Goal: Find specific page/section: Find specific page/section

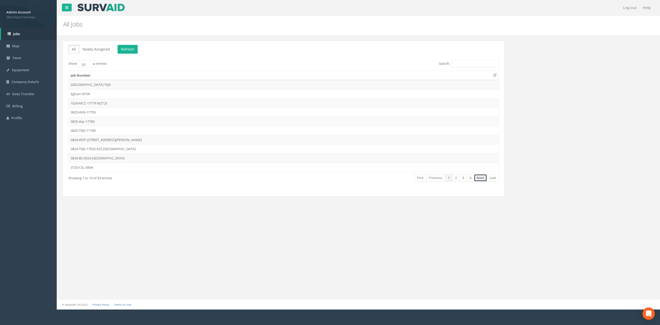
drag, startPoint x: 482, startPoint y: 177, endPoint x: 350, endPoint y: 180, distance: 132.0
click at [482, 177] on link "Next" at bounding box center [480, 177] width 13 height 7
click at [96, 142] on td "0625-GT-17681" at bounding box center [284, 139] width 430 height 9
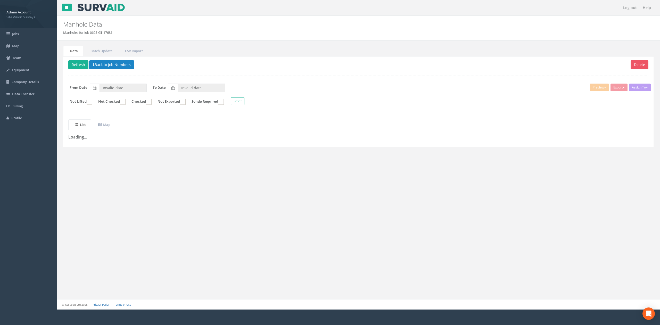
type input "[DATE]"
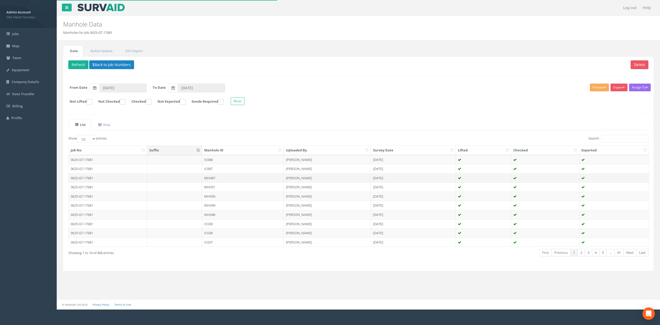
click at [121, 177] on td "0625-GT-17681" at bounding box center [108, 177] width 79 height 9
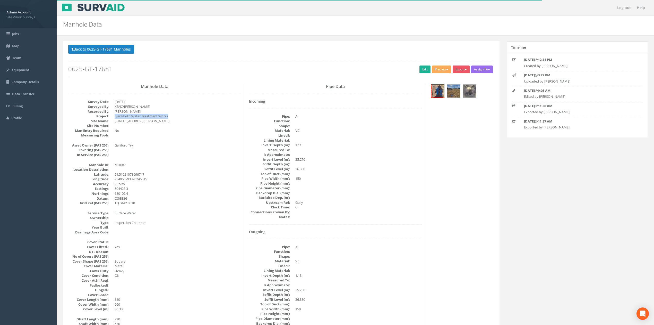
drag, startPoint x: 114, startPoint y: 116, endPoint x: 175, endPoint y: 116, distance: 61.1
click at [175, 116] on dd "Iver North Water Treatment Works" at bounding box center [178, 116] width 127 height 5
copy dd "Iver North Water Treatment Works"
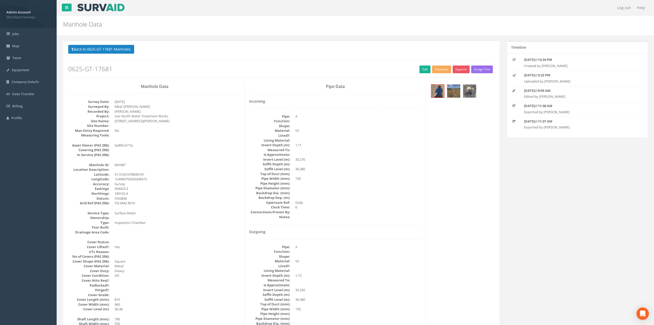
click at [114, 46] on button "Back to 0625-GT-17681 Manholes" at bounding box center [101, 49] width 66 height 9
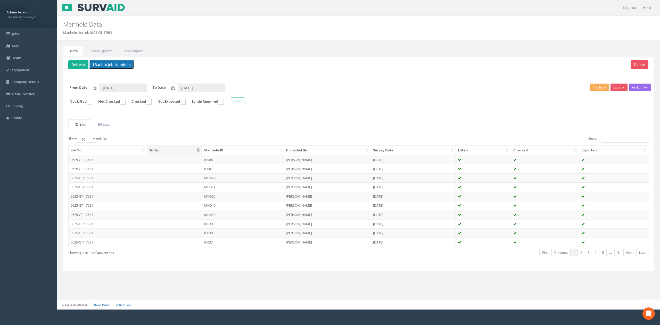
click at [101, 65] on button "Back to Job Numbers" at bounding box center [111, 64] width 45 height 9
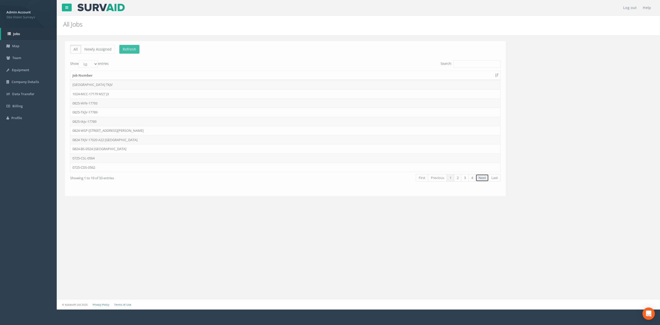
click at [481, 178] on link "Next" at bounding box center [480, 177] width 13 height 7
click at [143, 131] on td "0625-GT-17682" at bounding box center [284, 130] width 430 height 9
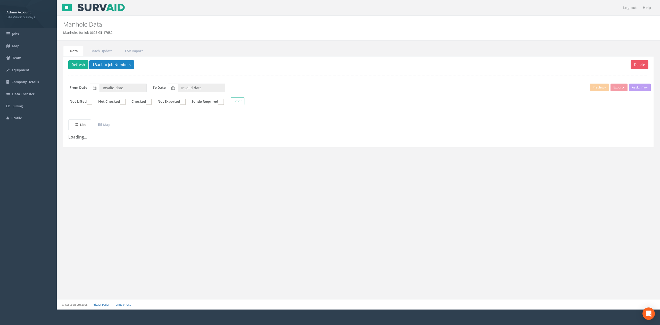
type input "[DATE]"
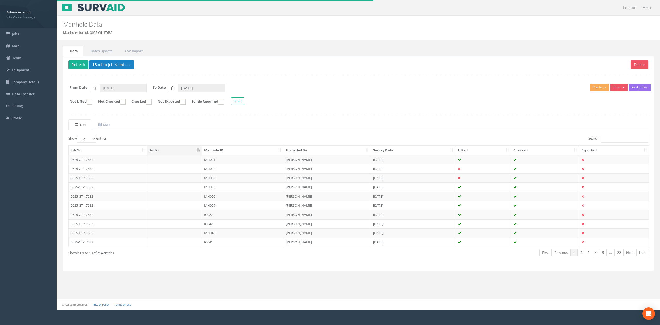
click at [242, 152] on th "Manhole ID" at bounding box center [243, 150] width 82 height 9
click at [615, 139] on input "Search:" at bounding box center [624, 139] width 47 height 8
type input "ic"
click at [249, 189] on td "IC004" at bounding box center [243, 186] width 82 height 9
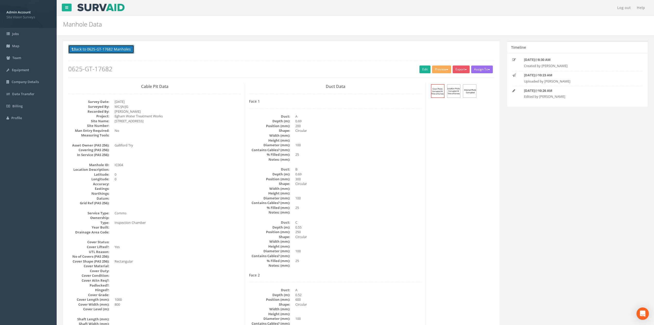
click at [108, 49] on button "Back to 0625-GT-17682 Manholes" at bounding box center [101, 49] width 66 height 9
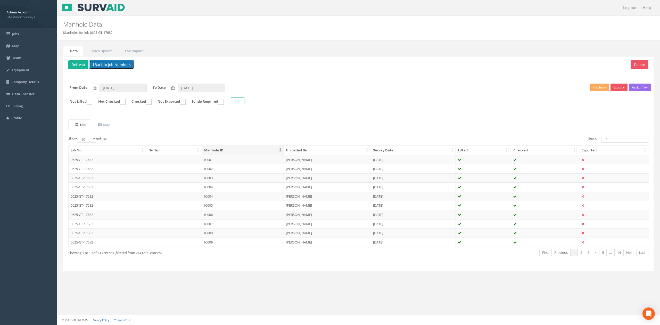
click at [96, 65] on button "Back to Job Numbers" at bounding box center [111, 64] width 45 height 9
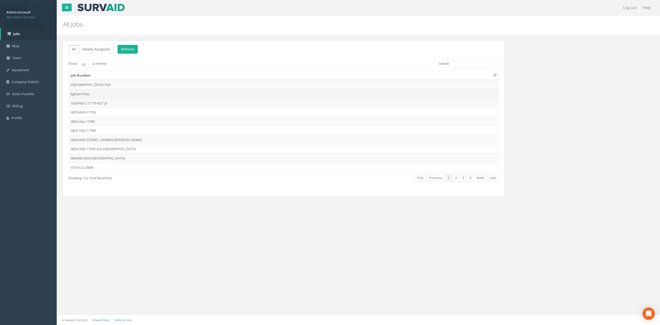
click at [114, 93] on td "Egham Fixes" at bounding box center [284, 93] width 430 height 9
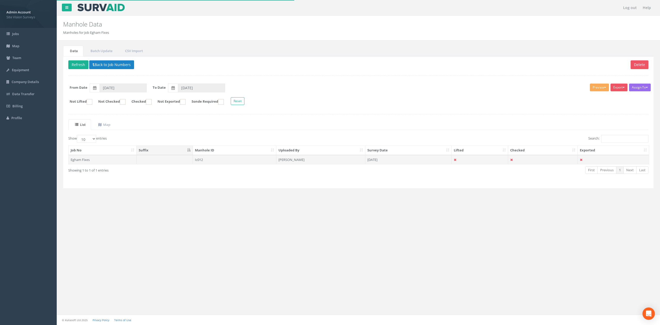
click at [162, 163] on td at bounding box center [165, 159] width 56 height 9
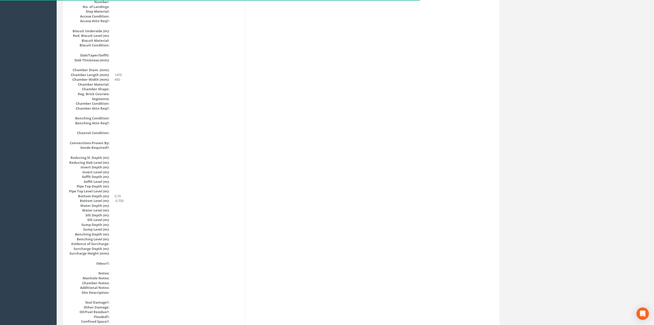
scroll to position [471, 0]
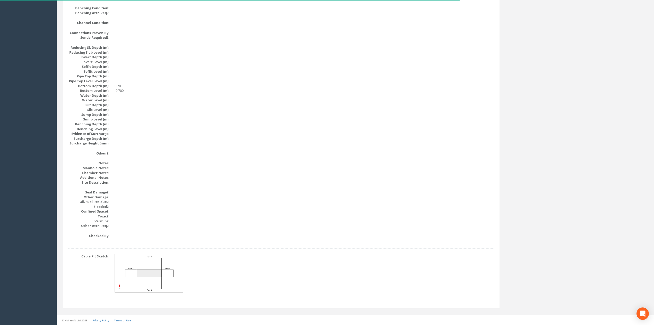
click at [174, 275] on img at bounding box center [149, 273] width 69 height 38
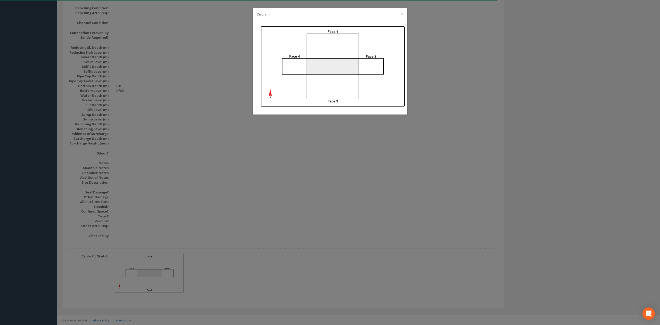
click at [320, 64] on img at bounding box center [332, 66] width 144 height 81
click at [225, 89] on div "Diagram ×" at bounding box center [330, 162] width 660 height 325
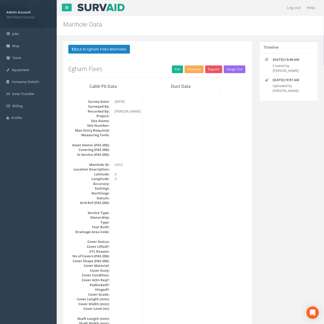
click at [85, 56] on div "Back to Egham Fixes Manholes Back to Map Assign To No Companies Added Export SV…" at bounding box center [157, 61] width 179 height 33
click at [85, 53] on button "Back to Egham Fixes Manholes" at bounding box center [99, 49] width 62 height 9
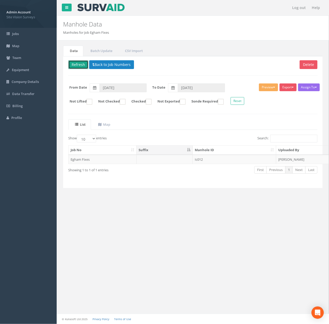
click at [75, 63] on button "Refresh" at bounding box center [78, 64] width 20 height 9
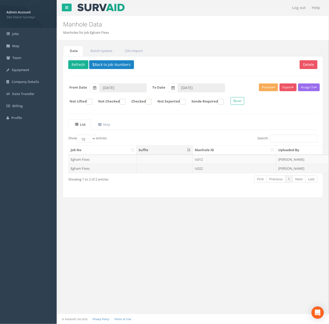
click at [218, 172] on td "Ic022" at bounding box center [234, 168] width 83 height 9
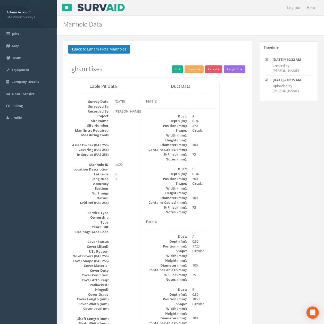
scroll to position [471, 0]
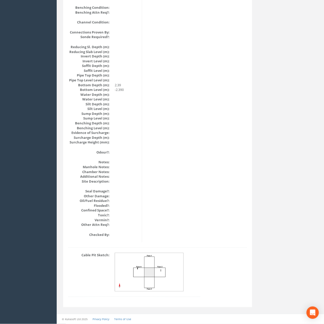
click at [148, 283] on img at bounding box center [149, 272] width 69 height 38
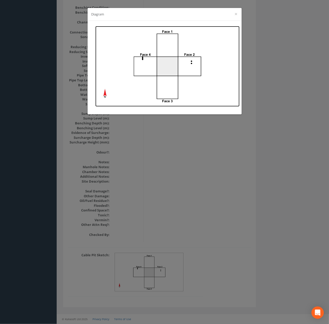
click at [196, 82] on img at bounding box center [167, 66] width 144 height 81
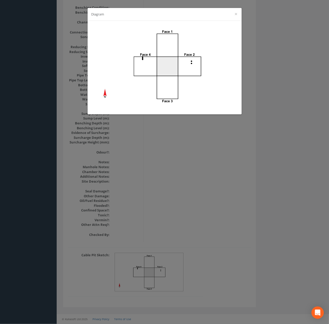
click at [160, 221] on div "Diagram ×" at bounding box center [164, 162] width 329 height 324
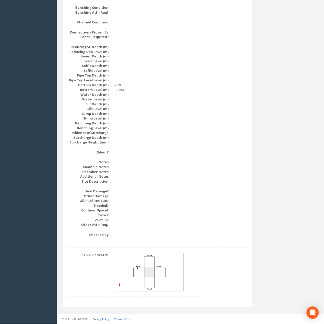
scroll to position [0, 0]
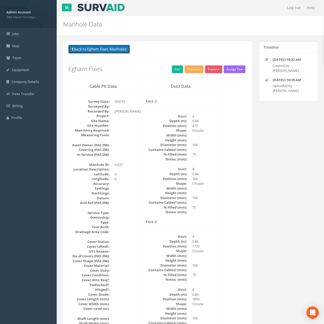
click at [72, 46] on button "Back to Egham Fixes Manholes" at bounding box center [99, 49] width 62 height 9
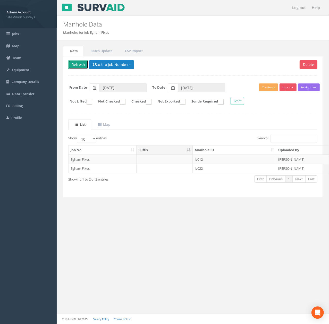
click at [74, 68] on button "Refresh" at bounding box center [78, 64] width 20 height 9
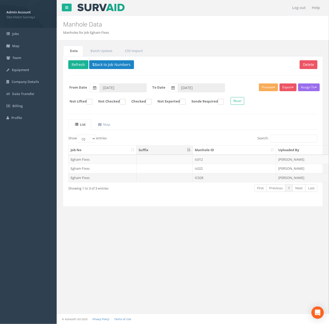
click at [221, 182] on td "IC028" at bounding box center [234, 177] width 83 height 9
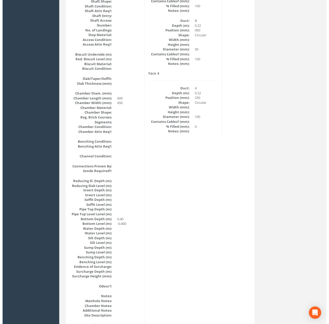
scroll to position [471, 0]
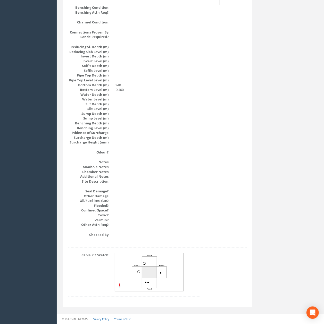
click at [137, 271] on img at bounding box center [149, 272] width 69 height 38
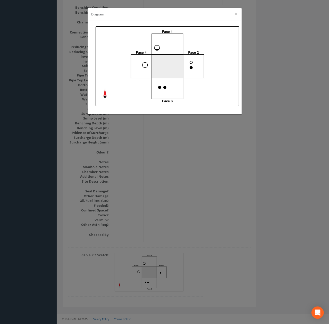
click at [234, 41] on img at bounding box center [167, 66] width 144 height 81
